Goal: Find specific fact: Find specific fact

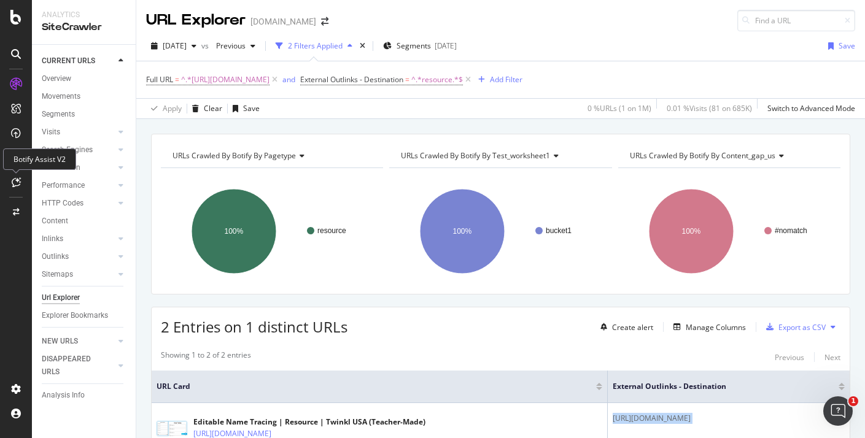
scroll to position [96, 0]
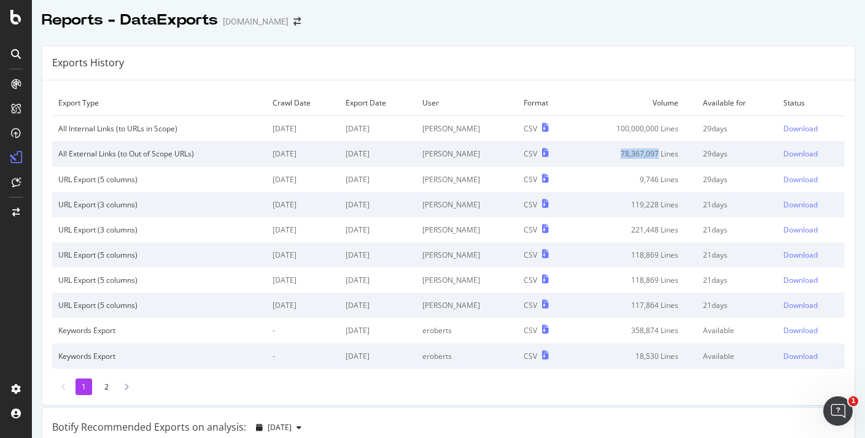
drag, startPoint x: 621, startPoint y: 153, endPoint x: 657, endPoint y: 152, distance: 36.2
click at [657, 152] on td "78,367,097 Lines" at bounding box center [633, 153] width 125 height 25
copy td "78,367,097"
